Goal: Task Accomplishment & Management: Manage account settings

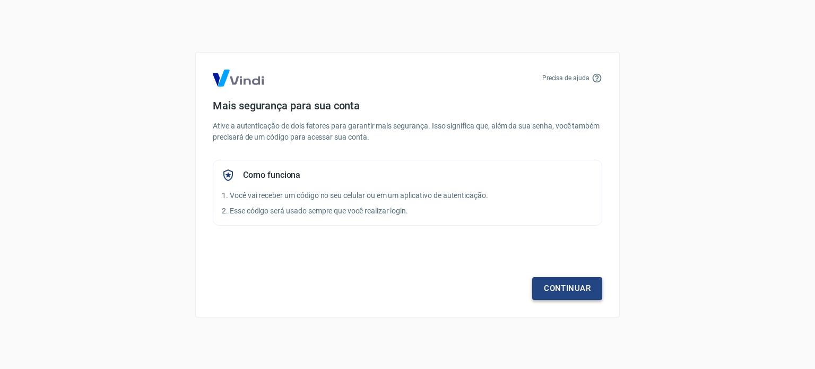
click at [566, 284] on link "Continuar" at bounding box center [567, 288] width 70 height 22
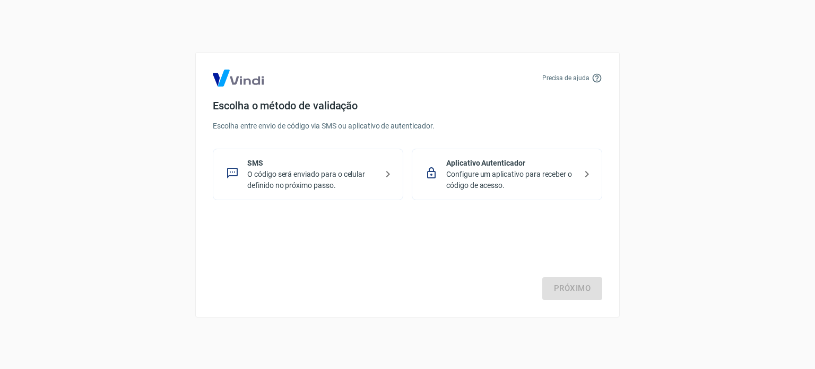
click at [332, 175] on p "O código será enviado para o celular definido no próximo passo." at bounding box center [312, 180] width 130 height 22
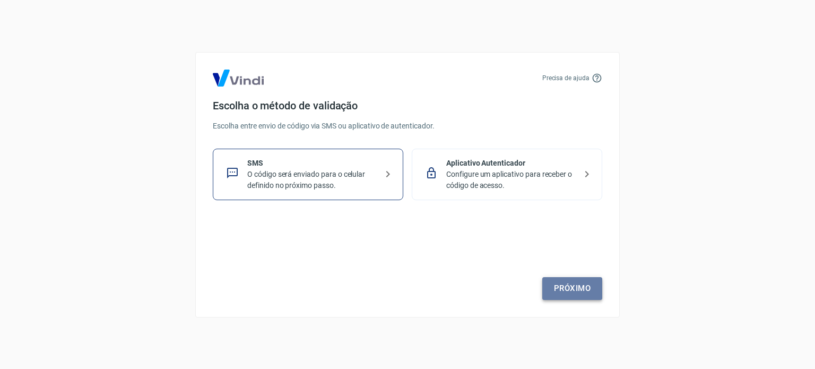
click at [565, 284] on link "Próximo" at bounding box center [572, 288] width 60 height 22
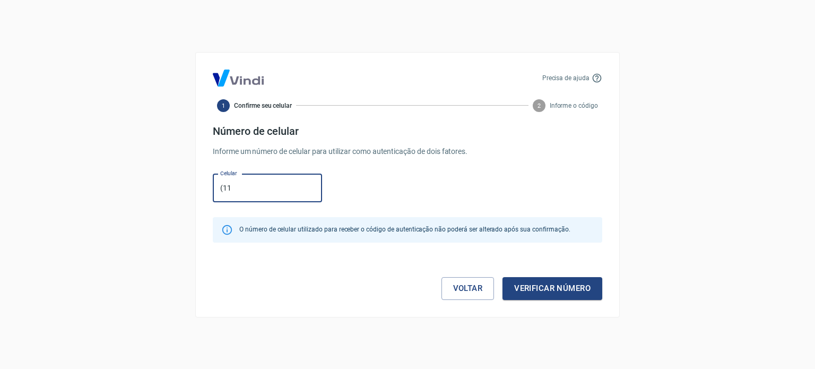
type input "(11) 95373-7092"
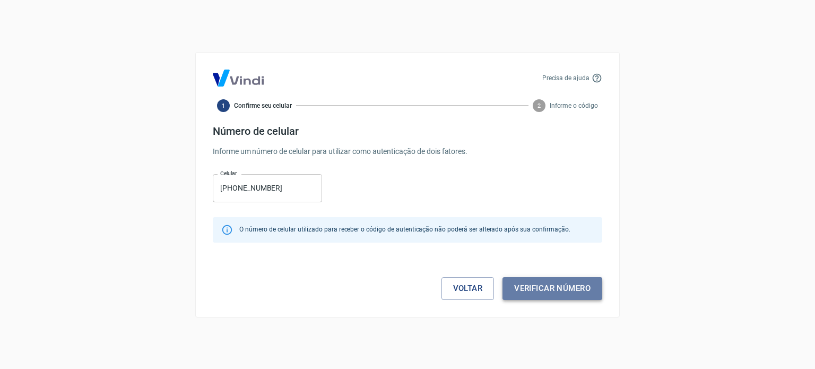
click at [537, 283] on button "Verificar número" at bounding box center [552, 288] width 100 height 22
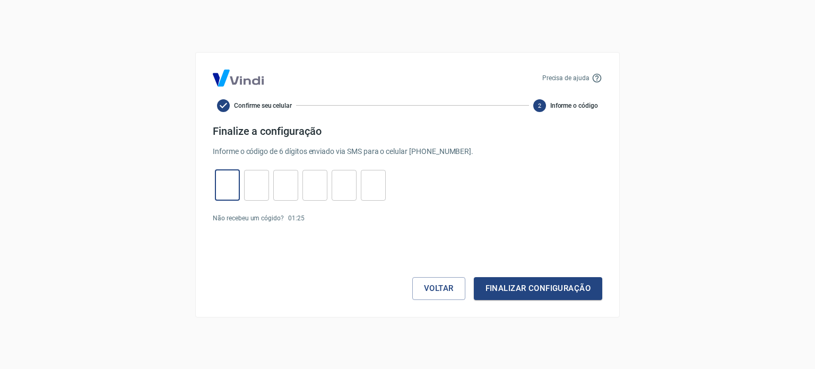
click at [225, 181] on input "tel" at bounding box center [227, 185] width 25 height 23
type input "6"
type input "8"
type input "6"
type input "2"
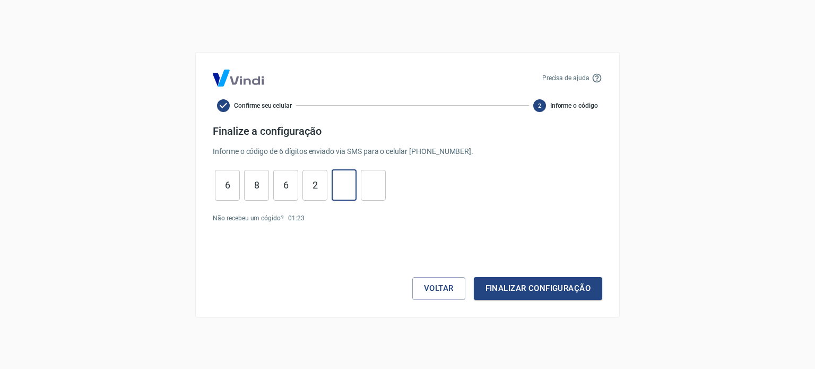
type input "4"
type input "2"
click at [511, 297] on button "Finalizar configuração" at bounding box center [538, 288] width 128 height 22
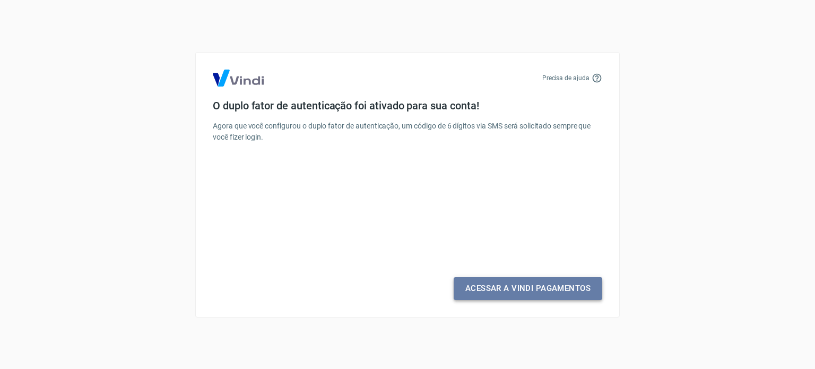
click at [488, 293] on link "Acessar a Vindi Pagamentos" at bounding box center [528, 288] width 149 height 22
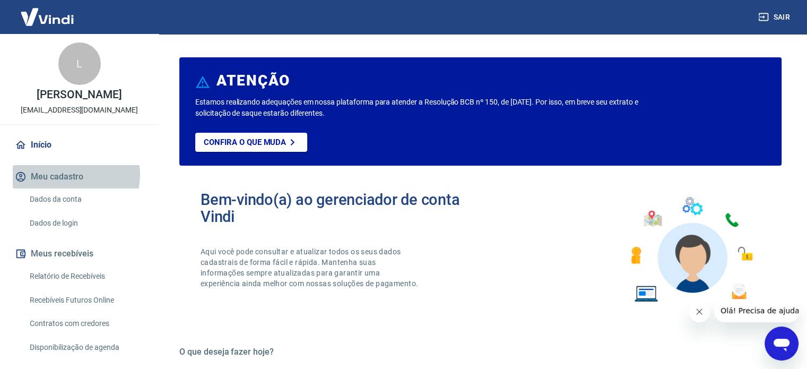
click at [74, 175] on button "Meu cadastro" at bounding box center [79, 176] width 133 height 23
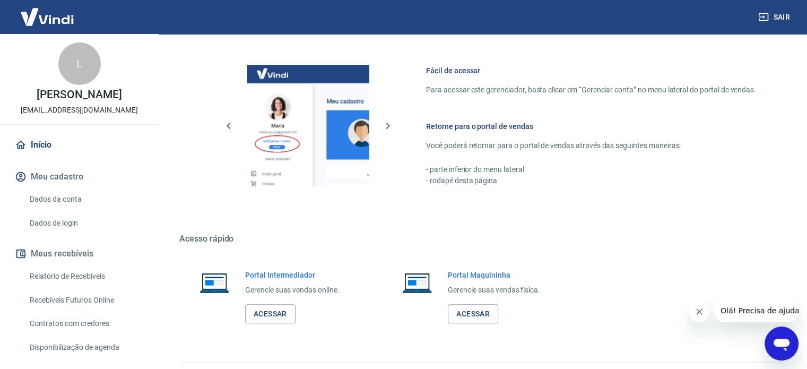
scroll to position [555, 0]
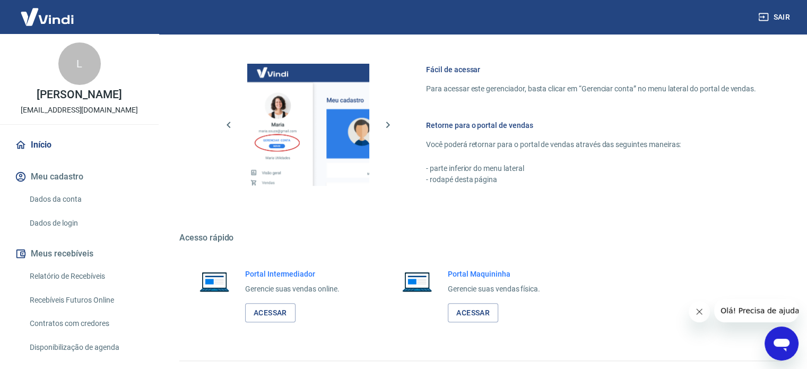
click at [80, 202] on link "Dados da conta" at bounding box center [85, 199] width 120 height 22
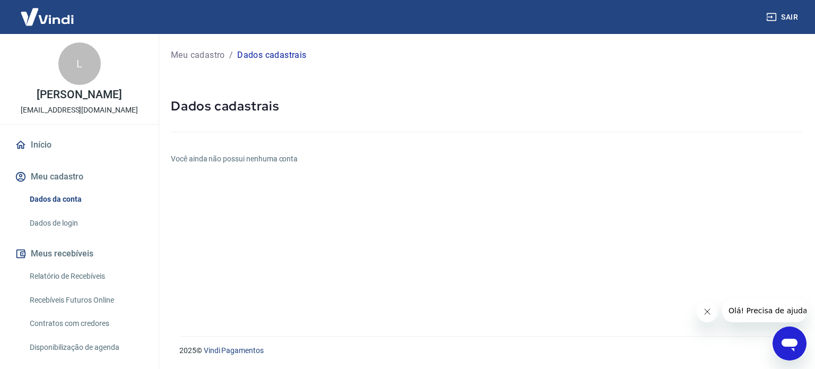
click at [89, 224] on link "Dados de login" at bounding box center [85, 223] width 120 height 22
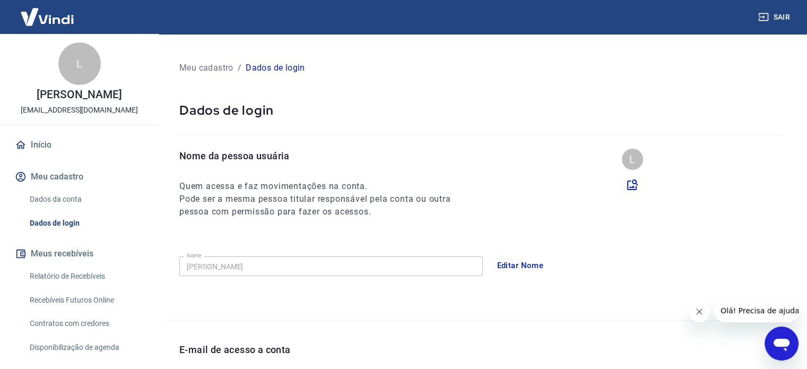
click at [96, 79] on div "L Liliane Amaral lili.maga@hotmail.com" at bounding box center [79, 79] width 159 height 90
click at [90, 99] on p "[PERSON_NAME]" at bounding box center [79, 94] width 85 height 11
click at [85, 72] on div "L" at bounding box center [79, 63] width 42 height 42
click at [72, 61] on div "L" at bounding box center [79, 63] width 42 height 42
click at [215, 69] on p "Meu cadastro" at bounding box center [206, 68] width 54 height 13
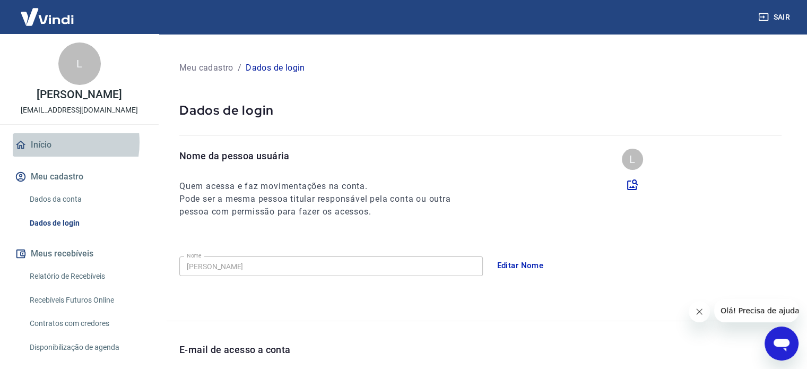
click at [45, 141] on link "Início" at bounding box center [79, 144] width 133 height 23
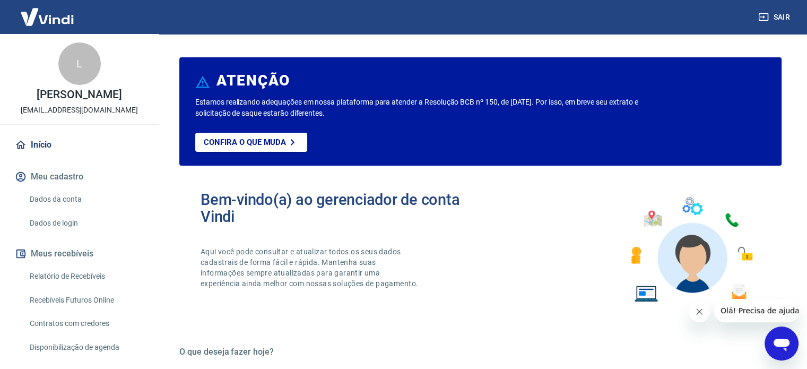
click at [100, 284] on link "Relatório de Recebíveis" at bounding box center [85, 276] width 120 height 22
click at [60, 313] on link "Contratos com credores" at bounding box center [85, 324] width 120 height 22
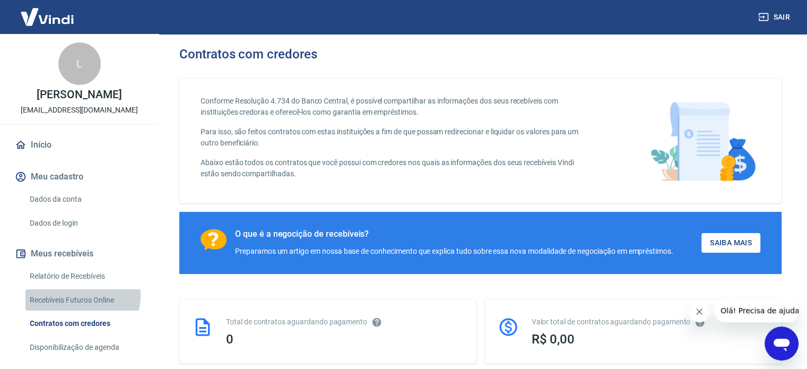
click at [70, 294] on link "Recebíveis Futuros Online" at bounding box center [85, 300] width 120 height 22
